Goal: Information Seeking & Learning: Learn about a topic

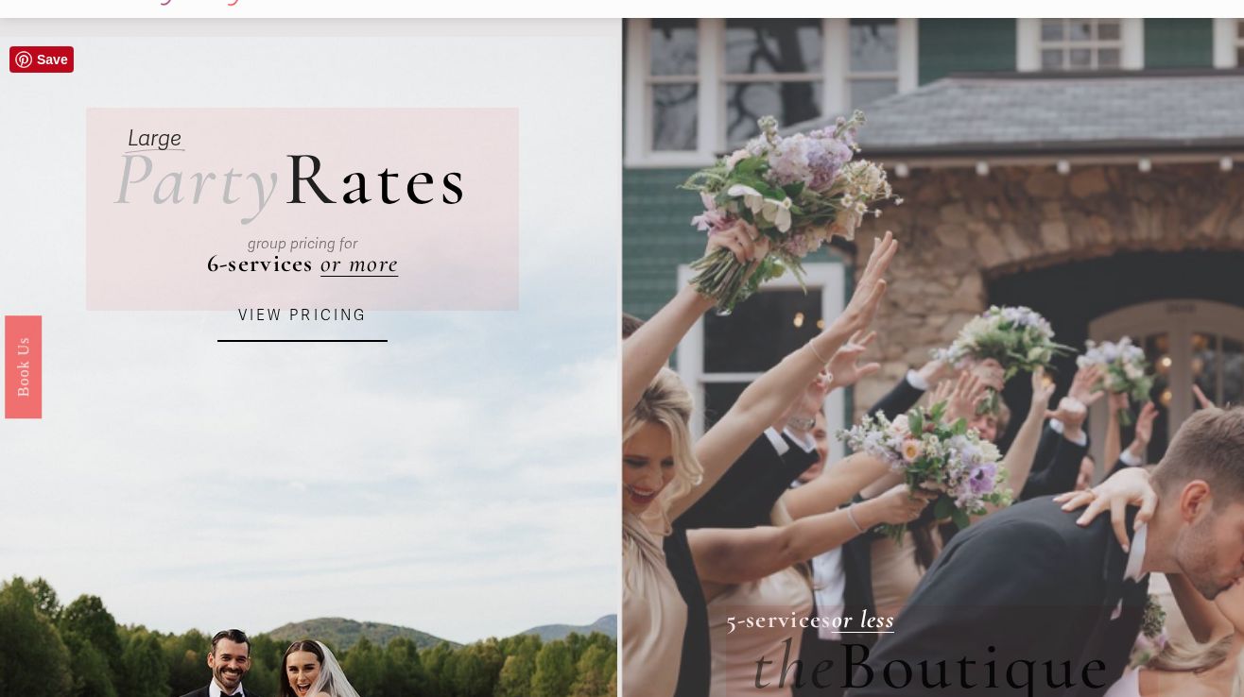
scroll to position [65, 0]
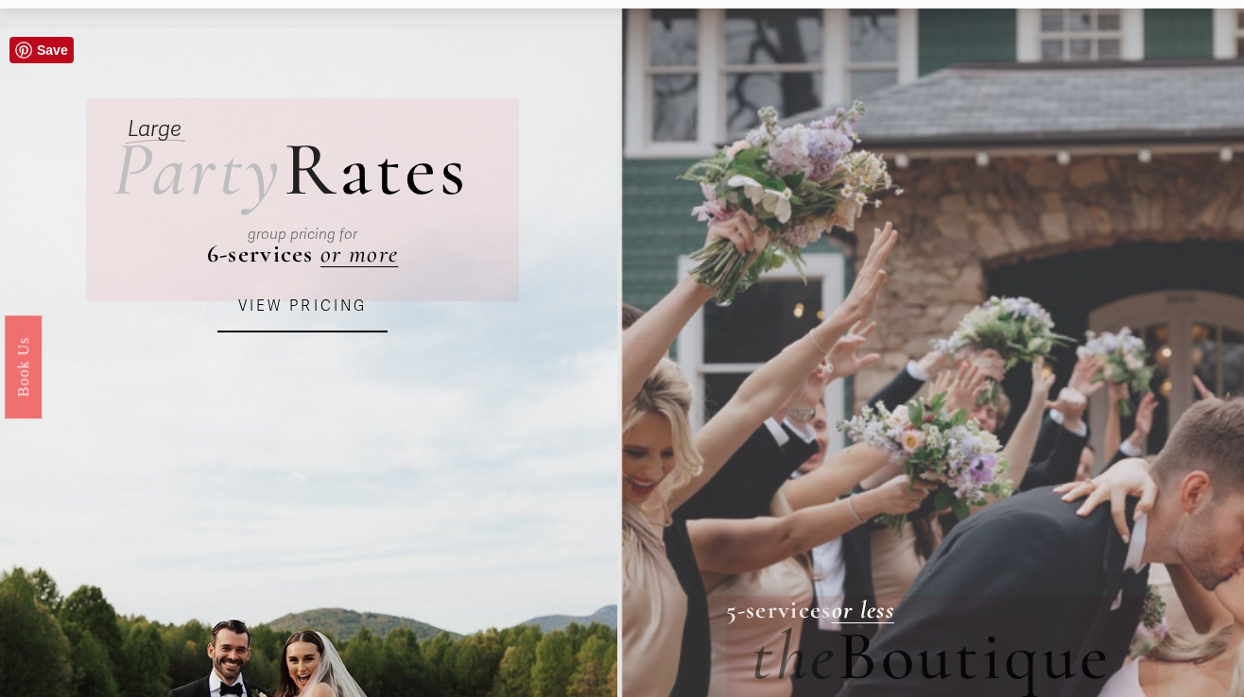
click at [324, 301] on link "VIEW PRICING" at bounding box center [302, 307] width 170 height 51
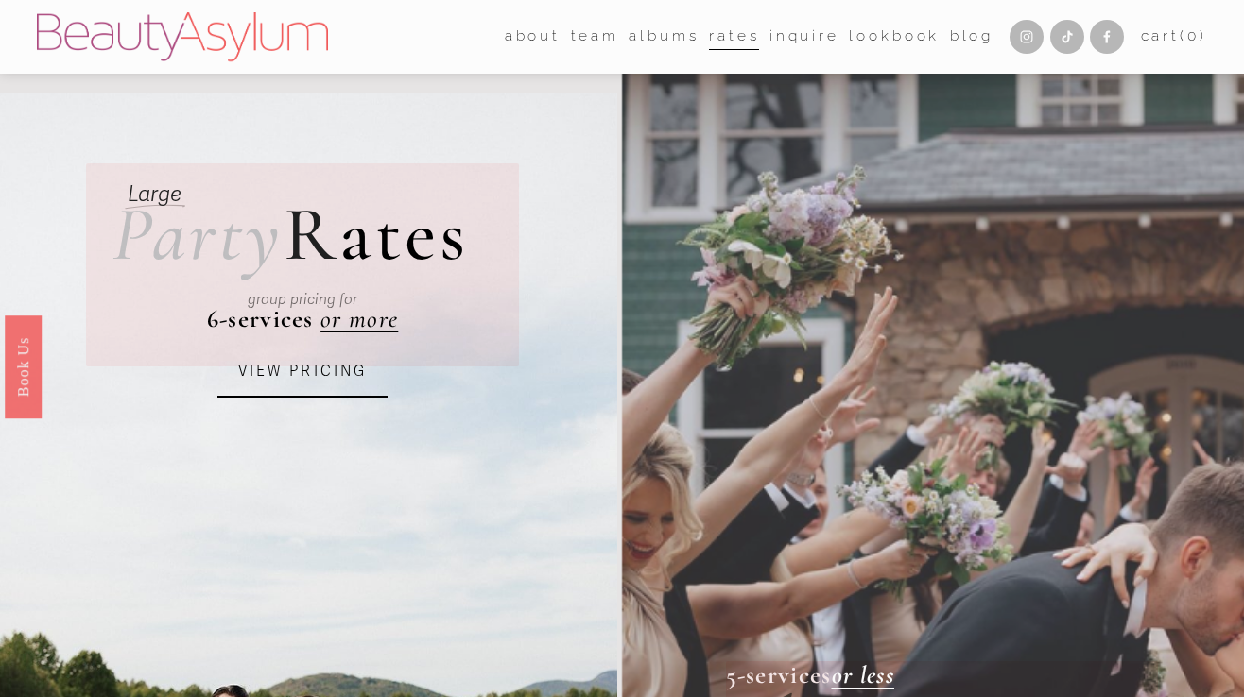
click at [859, 39] on link "Lookbook" at bounding box center [894, 37] width 91 height 29
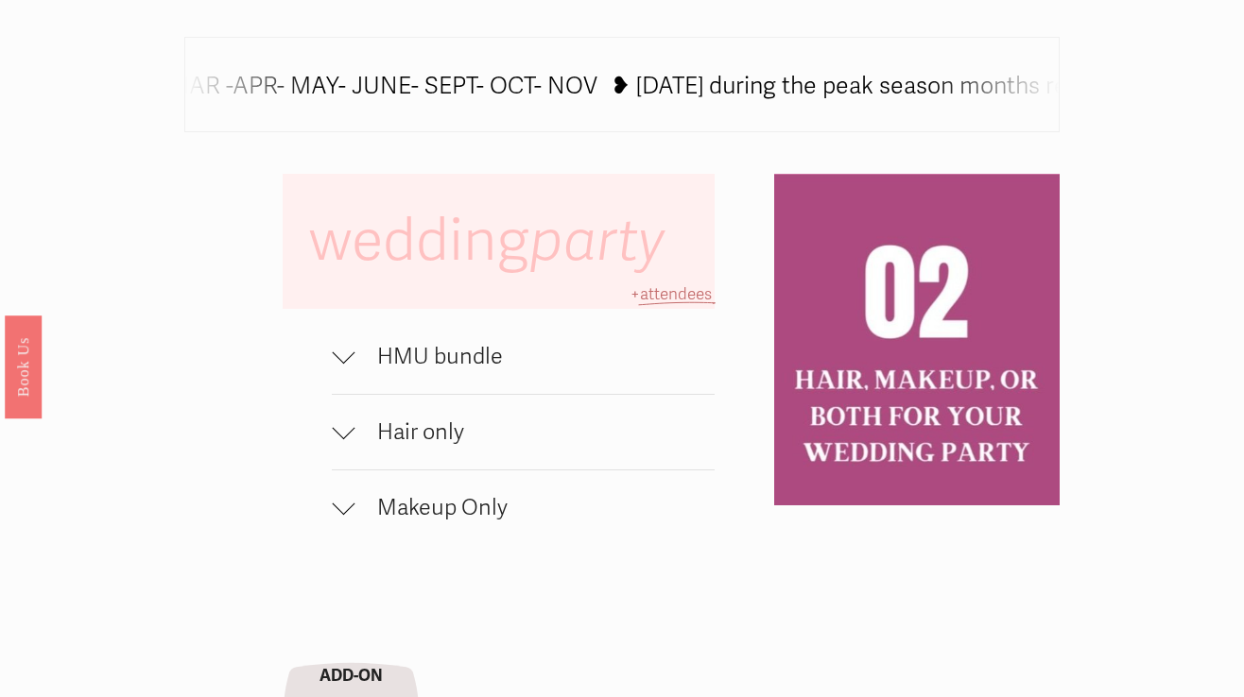
scroll to position [1021, 0]
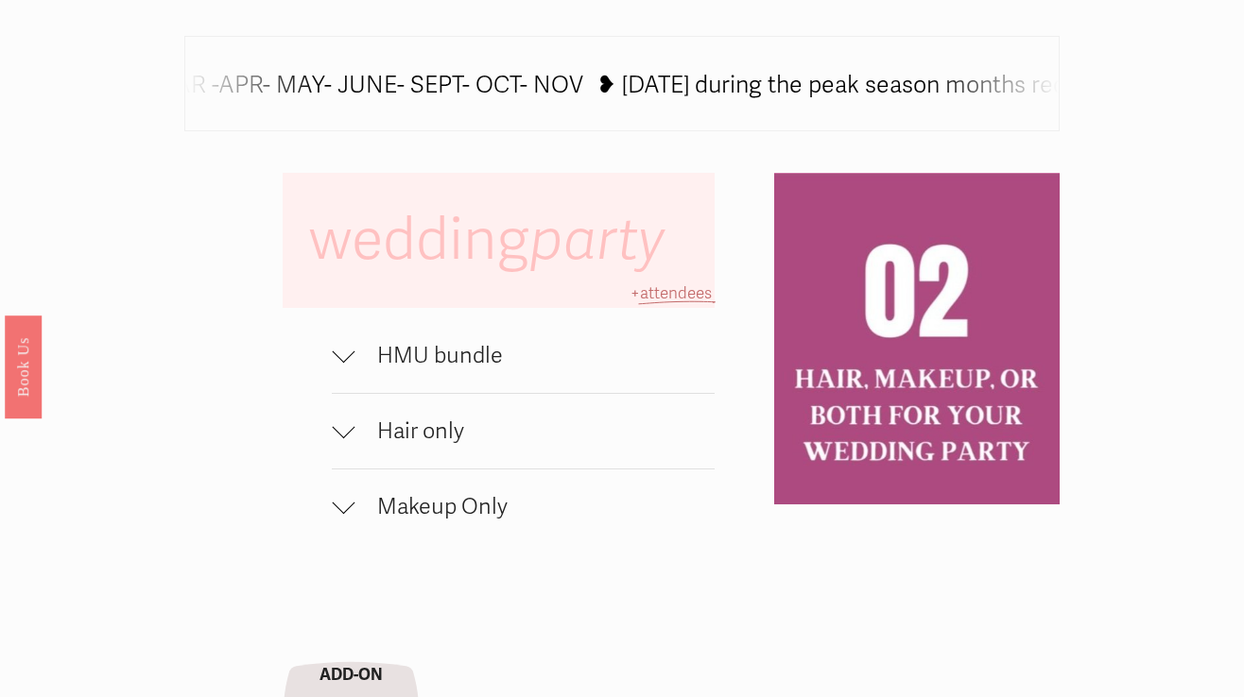
click at [455, 361] on span "HMU bundle" at bounding box center [534, 355] width 360 height 27
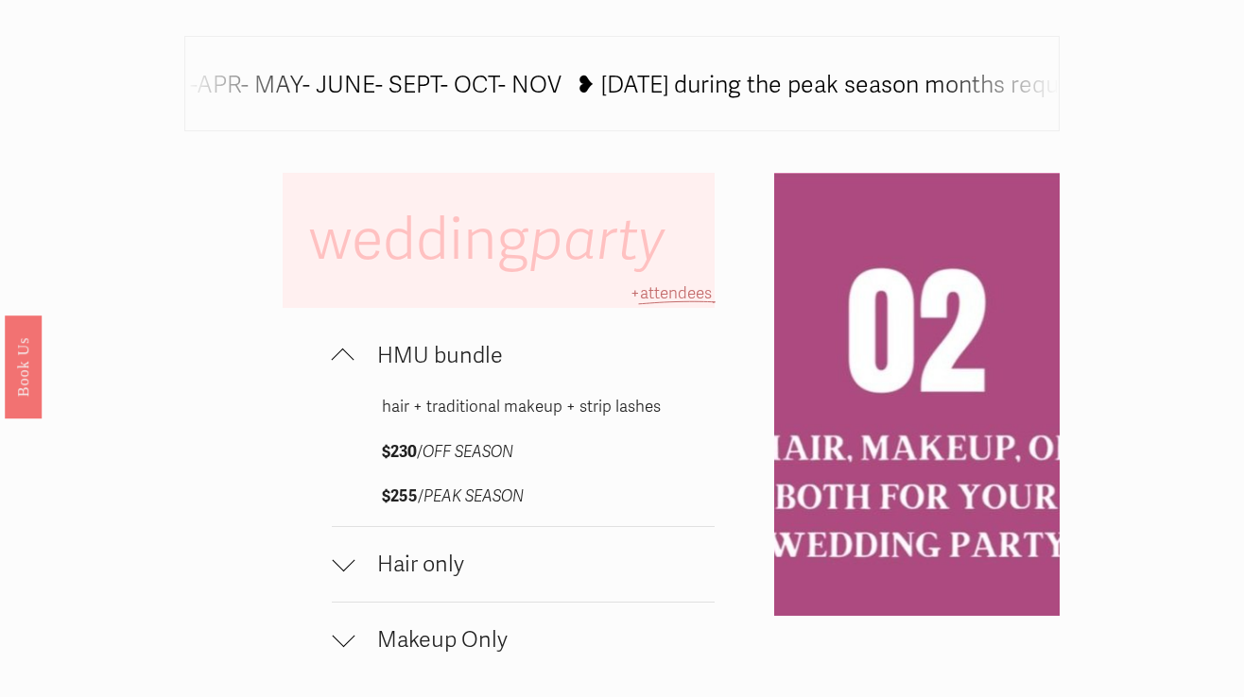
scroll to position [1049, 0]
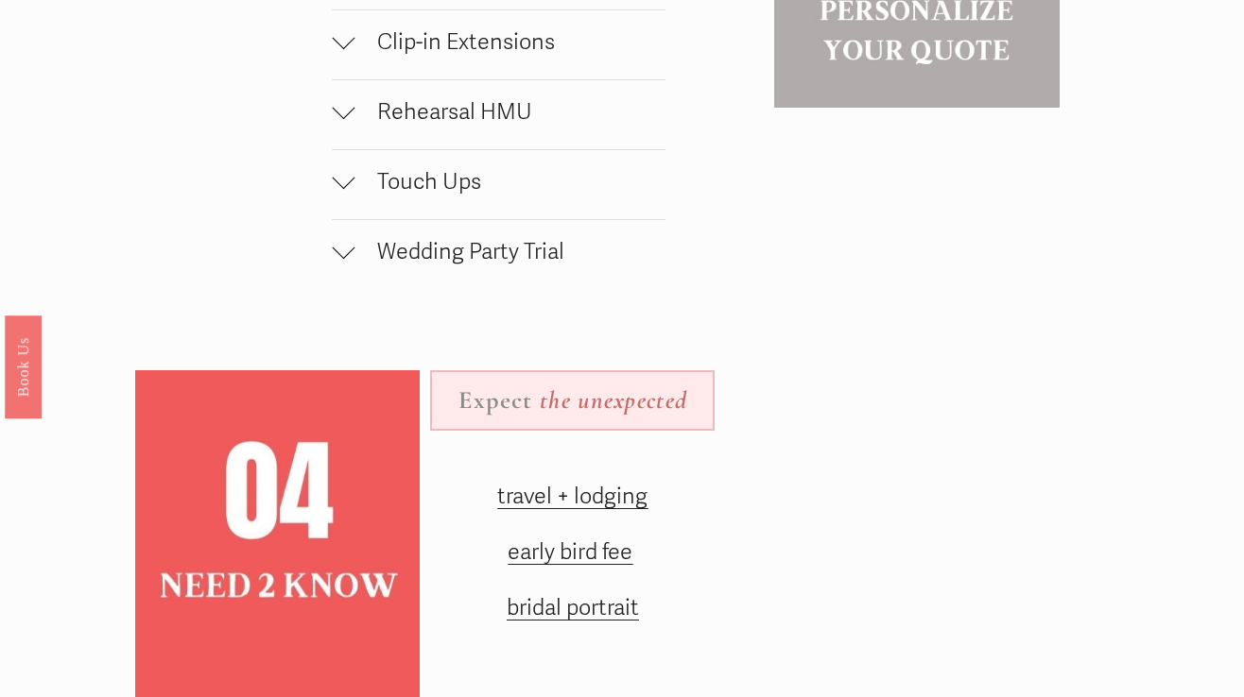
click at [388, 171] on span "Touch Ups" at bounding box center [509, 181] width 311 height 27
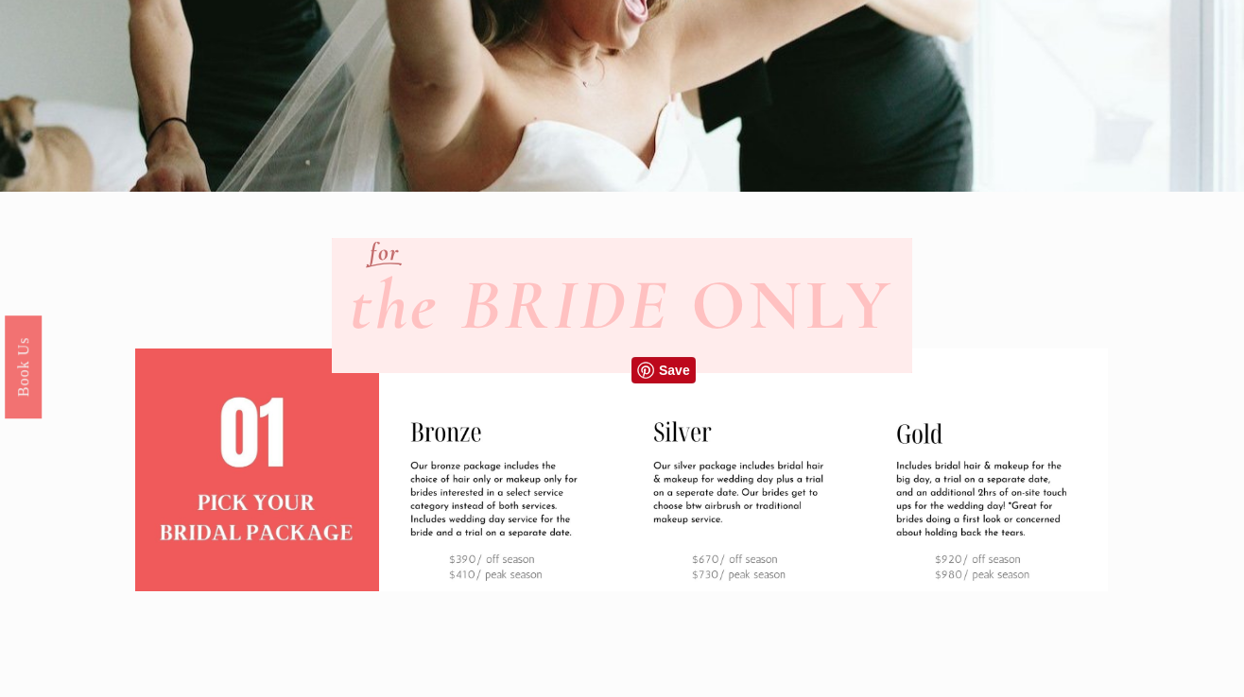
scroll to position [0, 0]
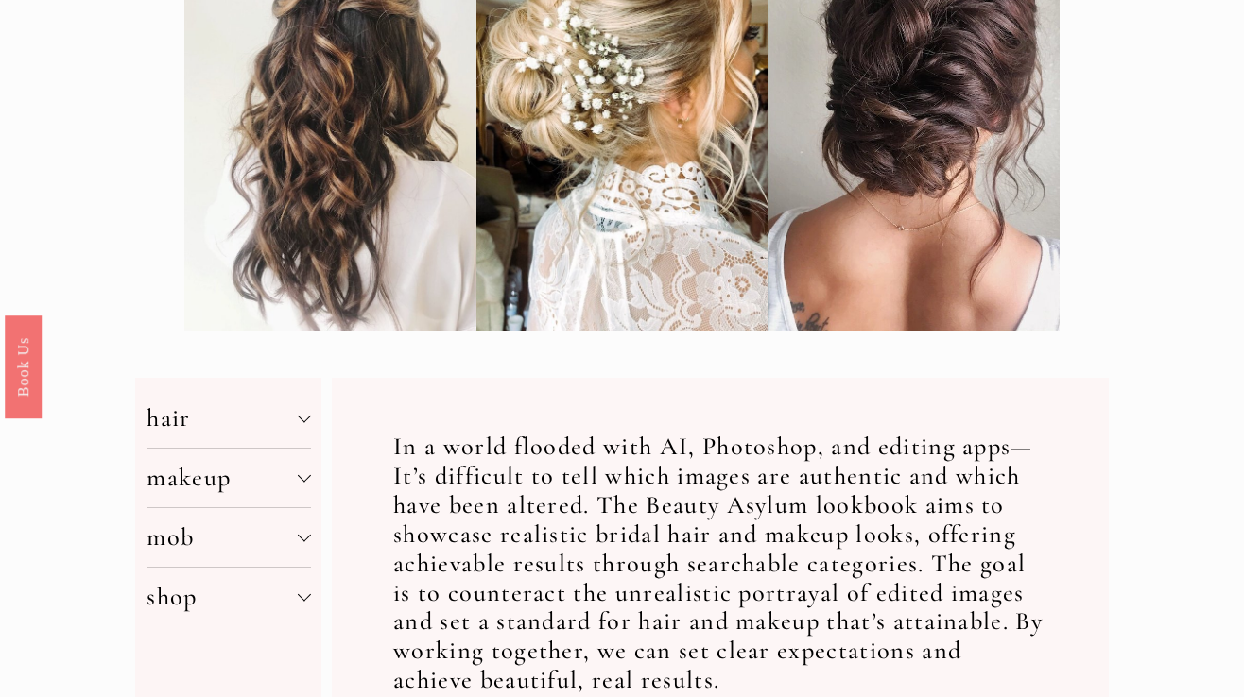
scroll to position [699, 0]
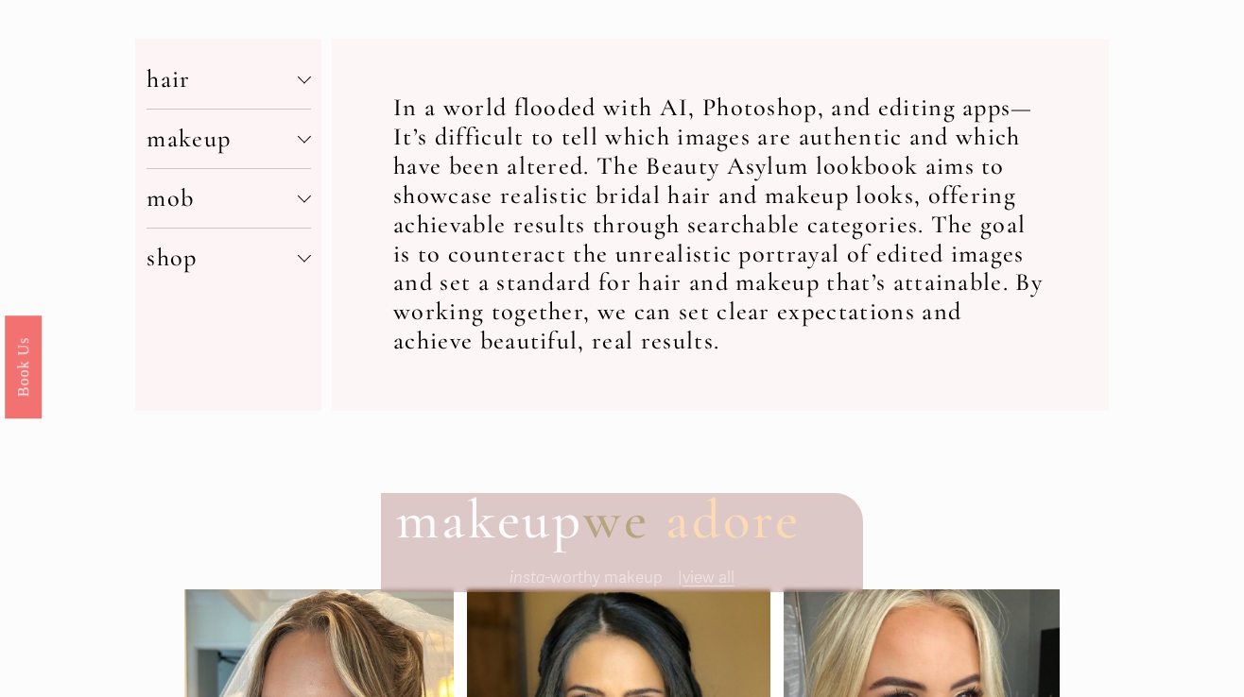
click at [183, 129] on span "makeup" at bounding box center [221, 139] width 150 height 30
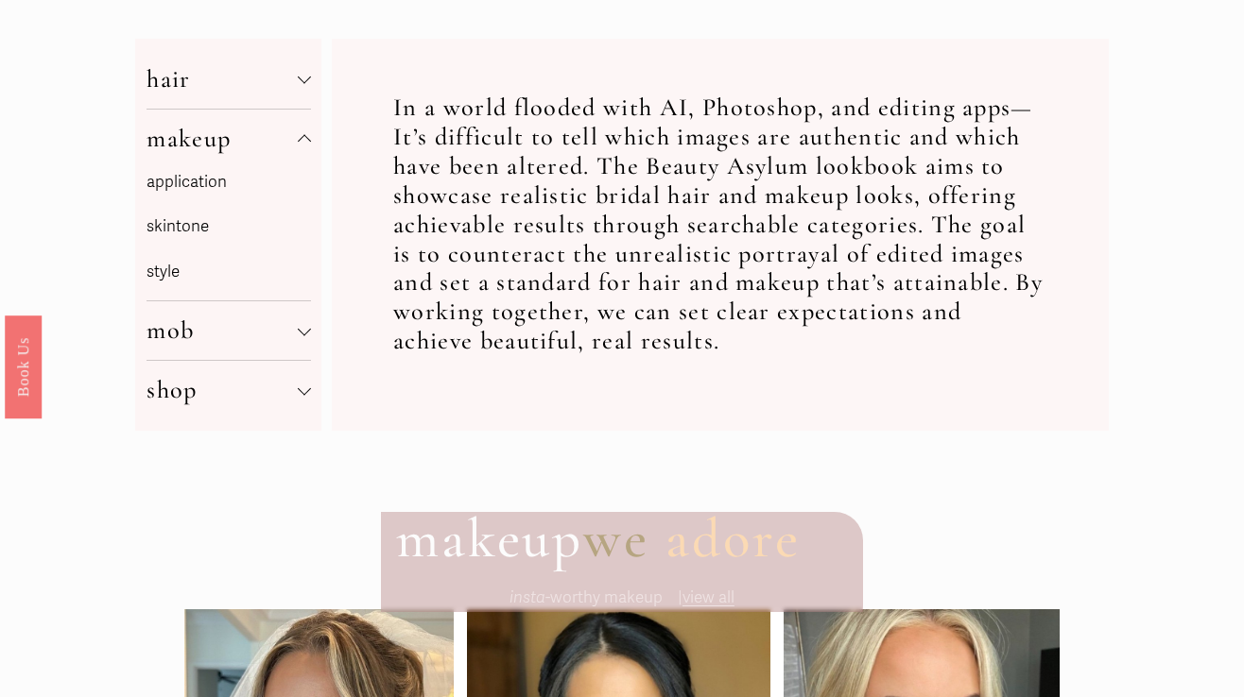
click at [184, 226] on p "skintone" at bounding box center [227, 227] width 163 height 29
click at [202, 137] on span "makeup" at bounding box center [221, 139] width 150 height 30
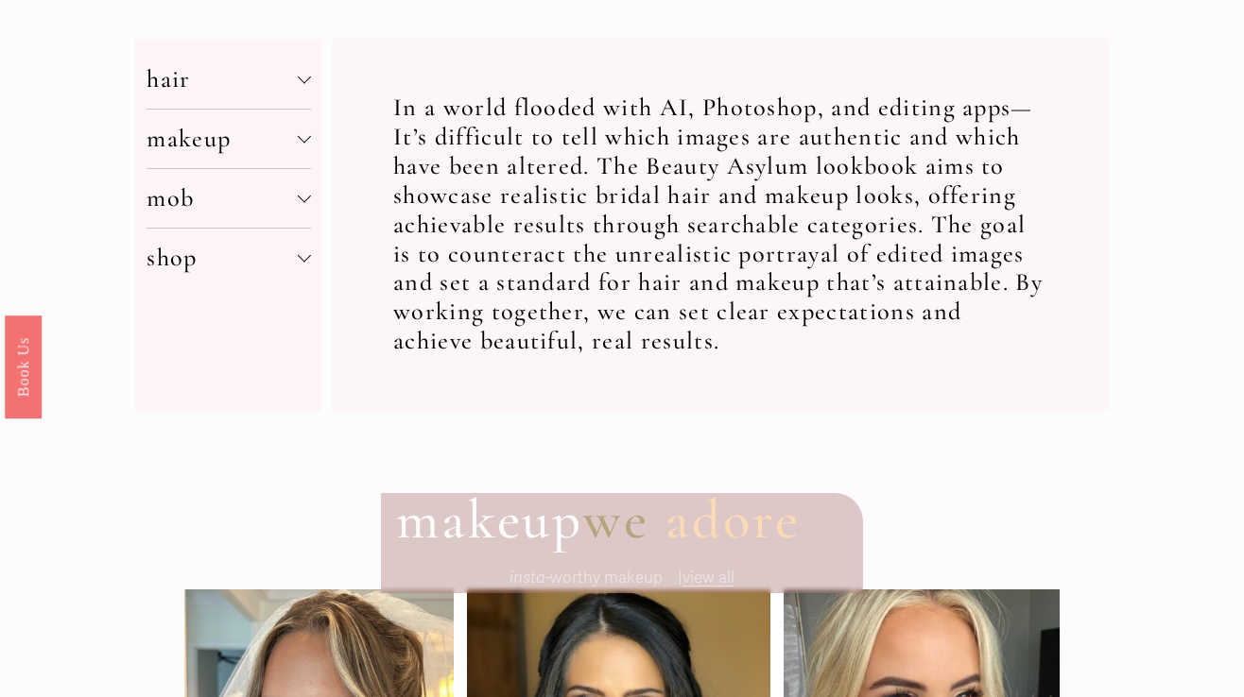
click at [202, 137] on span "makeup" at bounding box center [221, 139] width 150 height 30
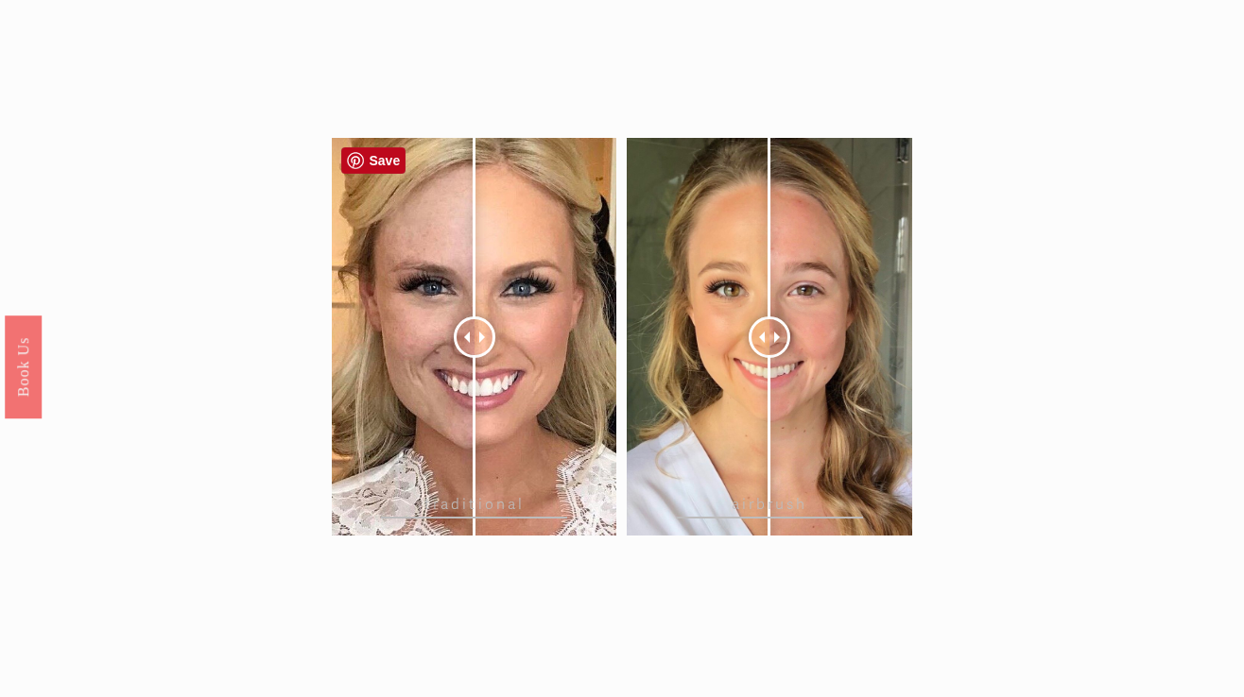
scroll to position [1768, 0]
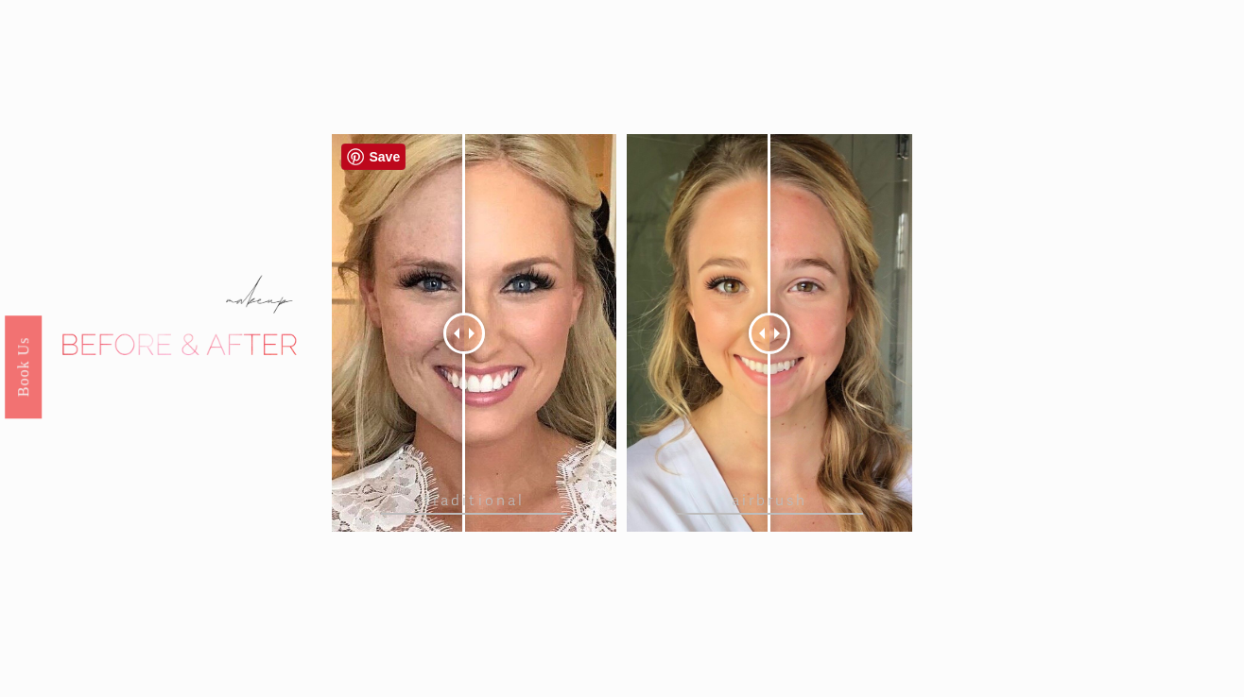
drag, startPoint x: 472, startPoint y: 334, endPoint x: 464, endPoint y: 363, distance: 30.3
click at [464, 354] on div at bounding box center [464, 334] width 42 height 42
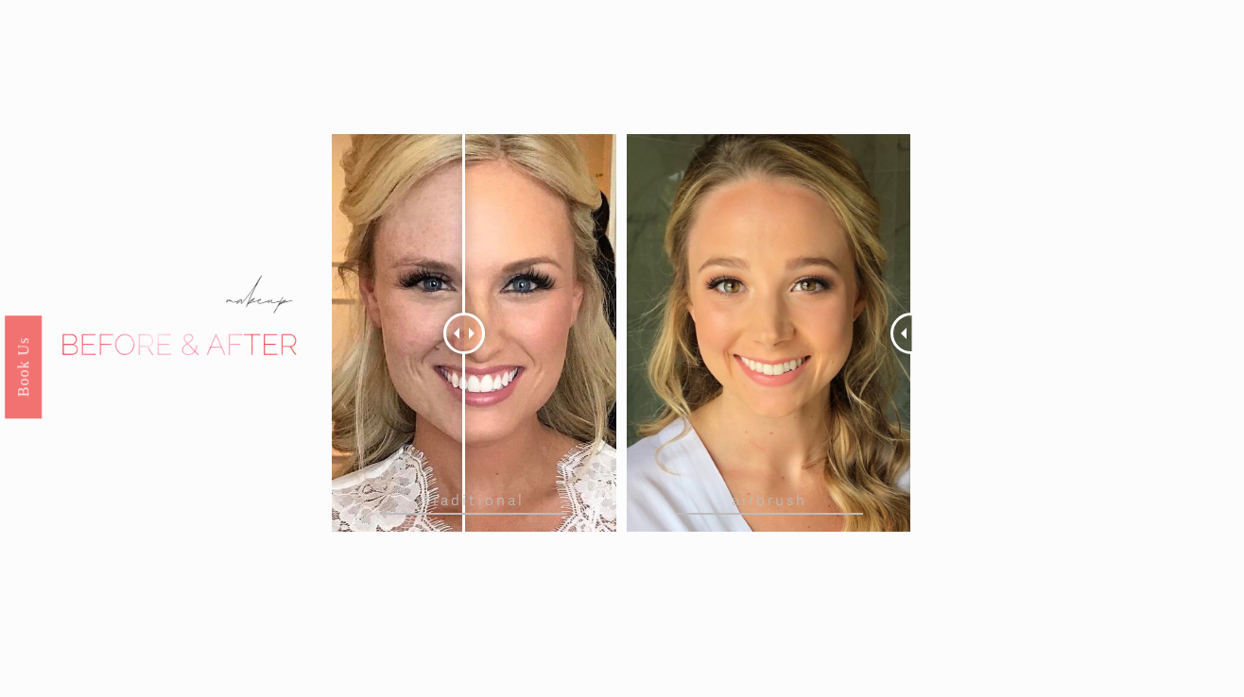
drag, startPoint x: 773, startPoint y: 342, endPoint x: 914, endPoint y: 343, distance: 140.8
click at [914, 343] on div "traditional" at bounding box center [622, 573] width 1244 height 878
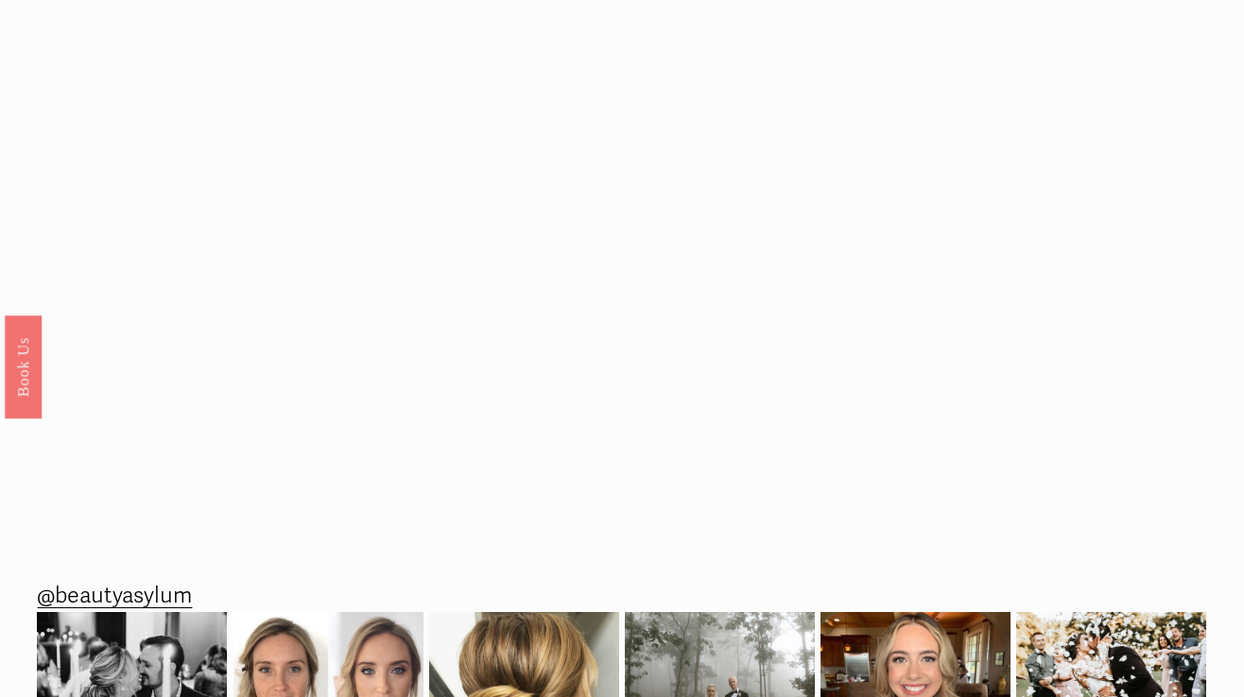
scroll to position [2659, 0]
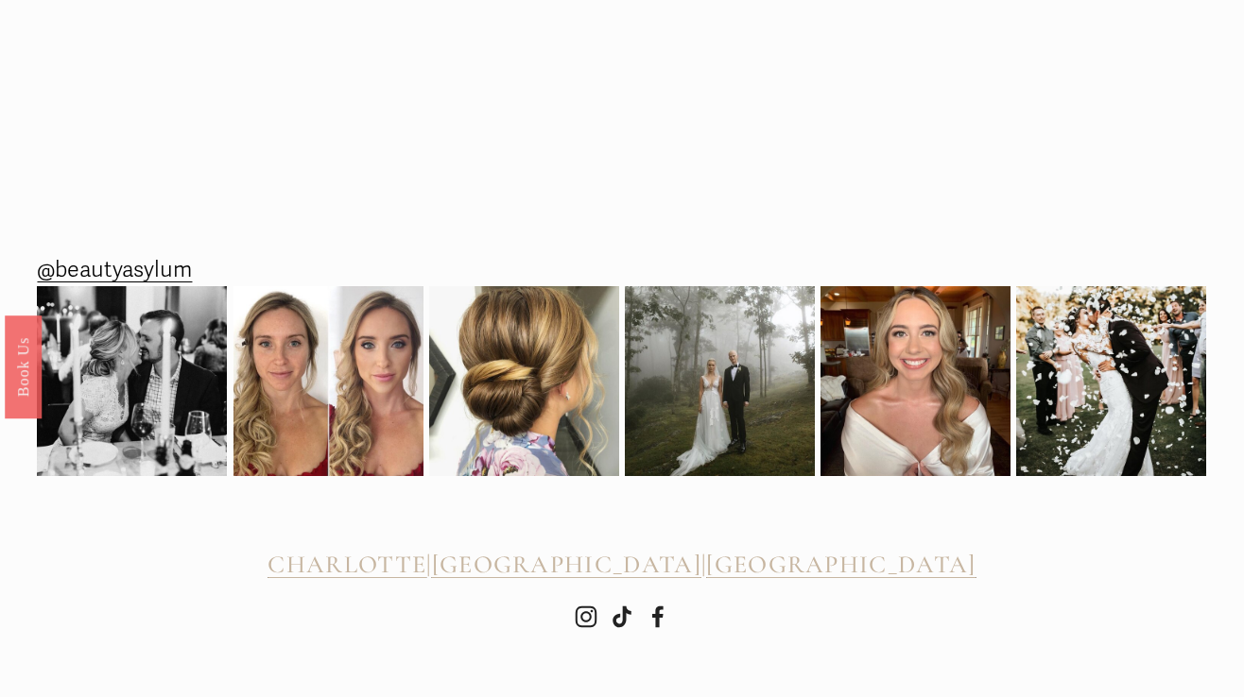
click at [580, 618] on use "Instagram" at bounding box center [587, 618] width 22 height 22
click at [625, 561] on span "[GEOGRAPHIC_DATA]" at bounding box center [566, 565] width 269 height 30
